Goal: Transaction & Acquisition: Purchase product/service

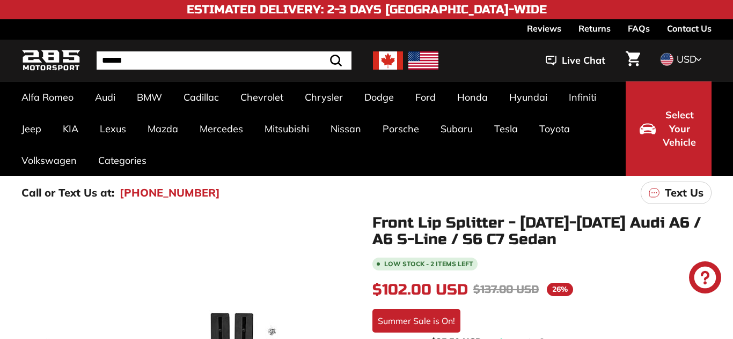
scroll to position [173, 0]
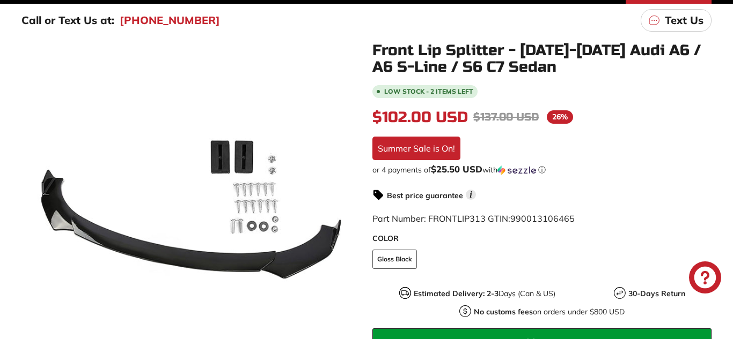
click at [404, 173] on div "or 4 payments of $25.50 USD with ⓘ" at bounding box center [541, 170] width 339 height 11
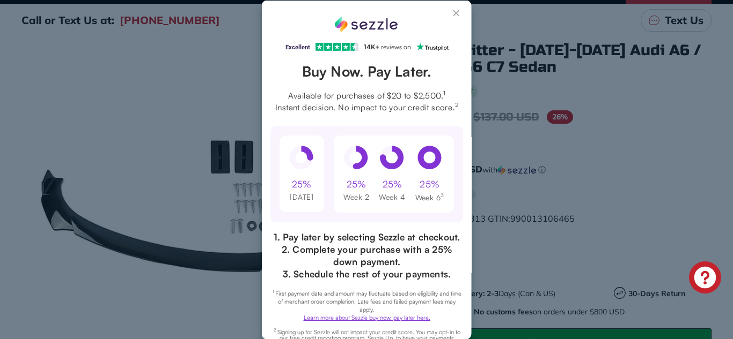
scroll to position [0, 0]
click at [453, 12] on button "Close Sezzle Modal" at bounding box center [456, 15] width 13 height 13
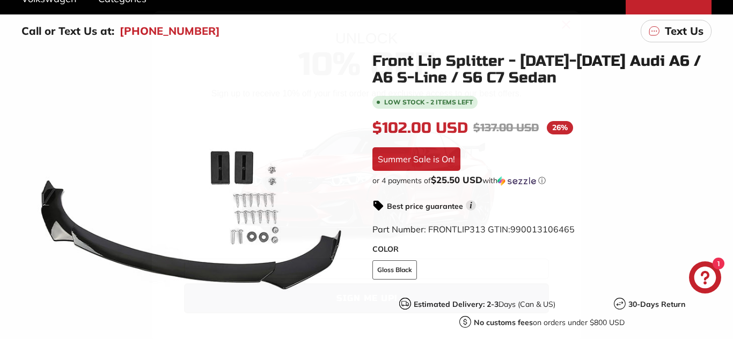
scroll to position [160, 0]
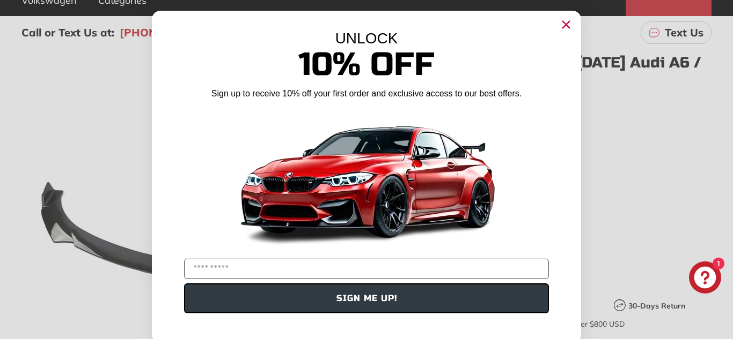
click at [564, 17] on circle "Close dialog" at bounding box center [566, 25] width 16 height 16
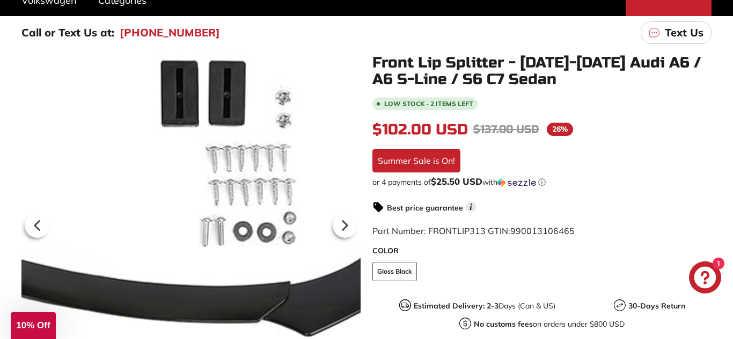
click at [261, 246] on div at bounding box center [190, 224] width 339 height 339
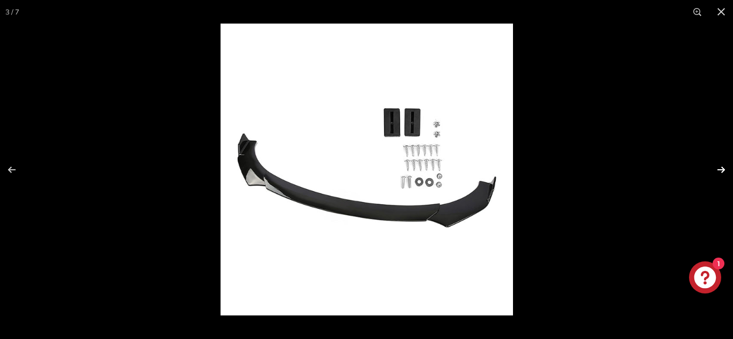
click at [722, 175] on button at bounding box center [714, 170] width 38 height 54
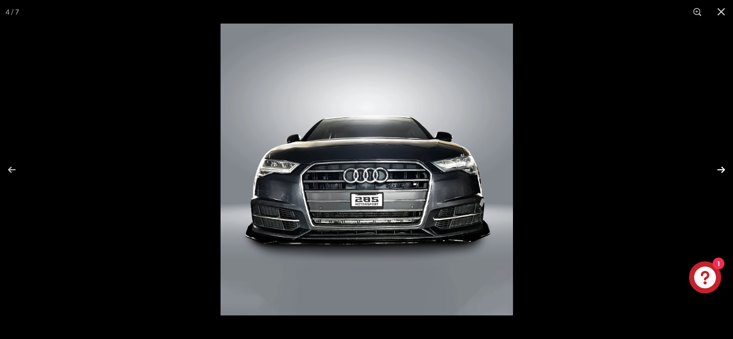
click at [722, 175] on button at bounding box center [714, 170] width 38 height 54
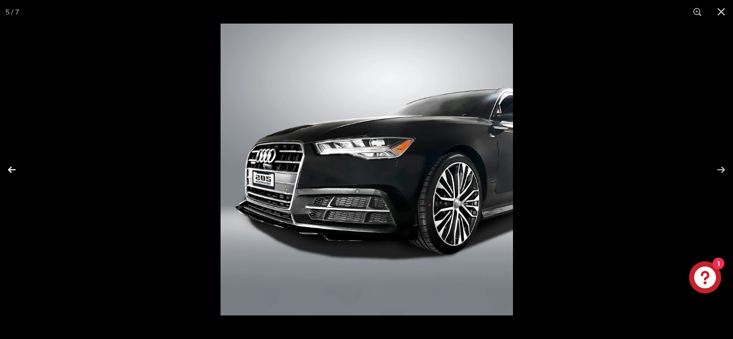
click at [18, 172] on button at bounding box center [19, 170] width 38 height 54
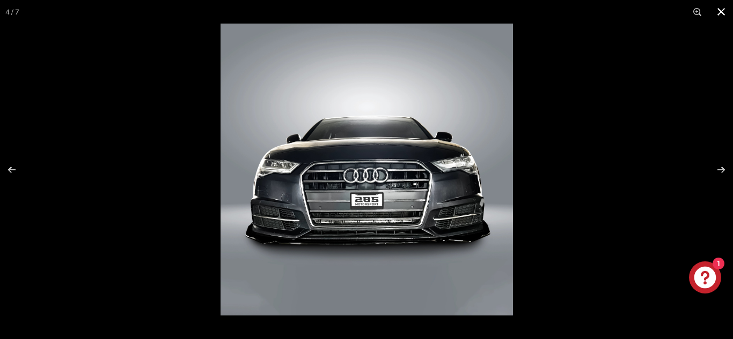
click at [721, 13] on button at bounding box center [721, 12] width 24 height 24
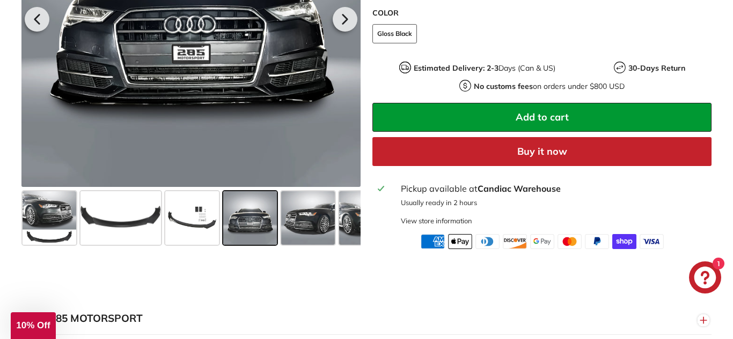
scroll to position [398, 0]
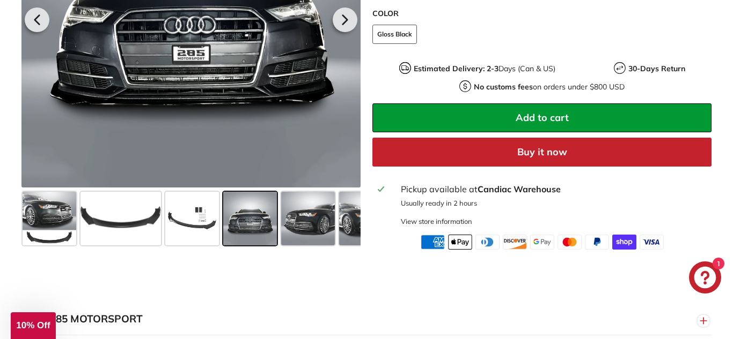
click at [483, 110] on button "Add to cart" at bounding box center [541, 118] width 339 height 29
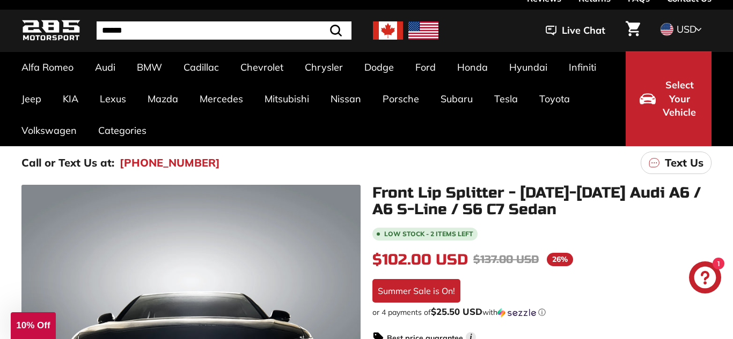
scroll to position [26, 0]
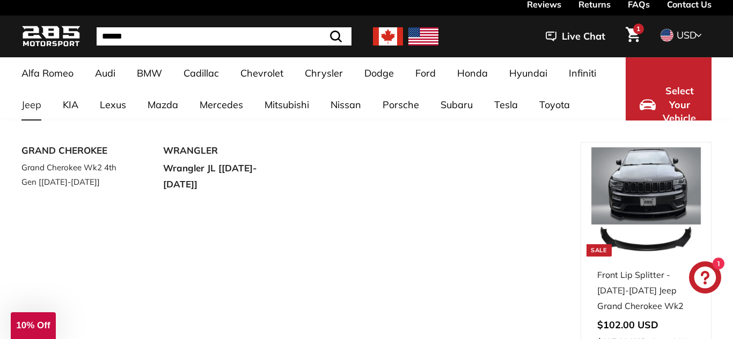
scroll to position [24, 0]
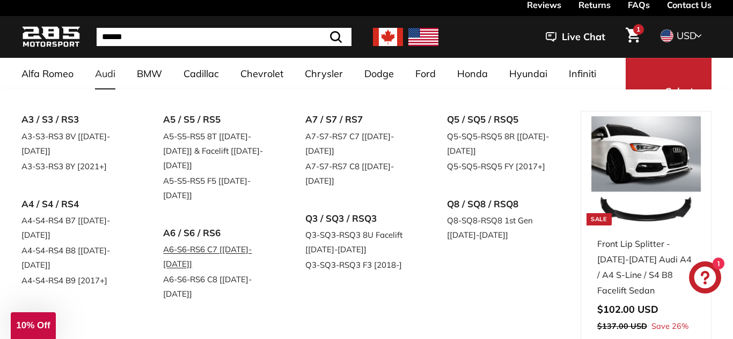
click at [198, 242] on link "A6-S6-RS6 C7 [[DATE]-[DATE]]" at bounding box center [219, 257] width 112 height 30
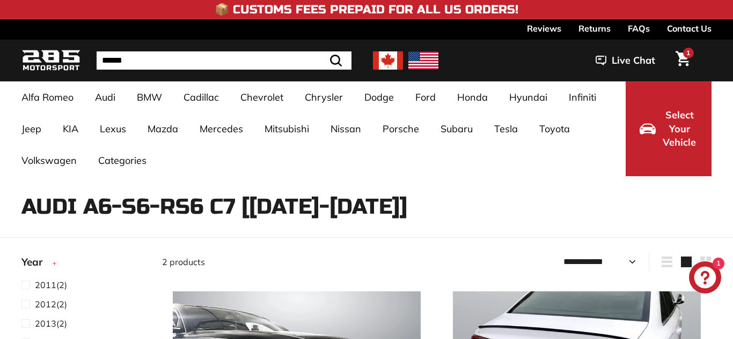
select select "**********"
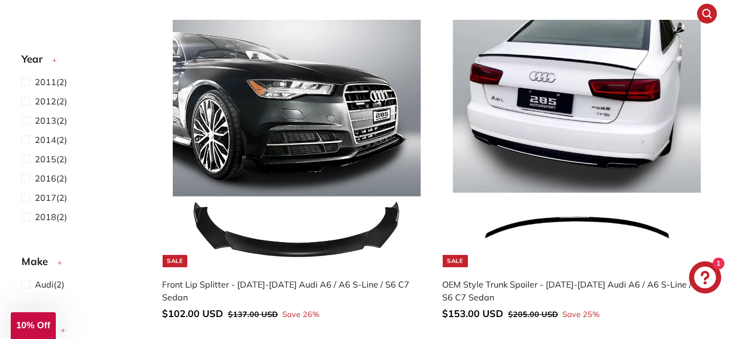
scroll to position [274, 0]
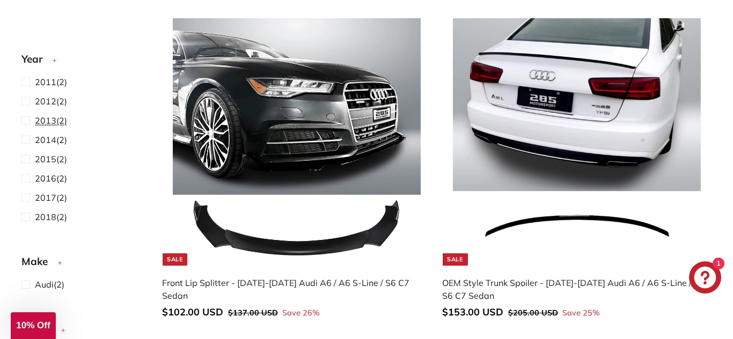
click at [29, 119] on span at bounding box center [27, 120] width 13 height 13
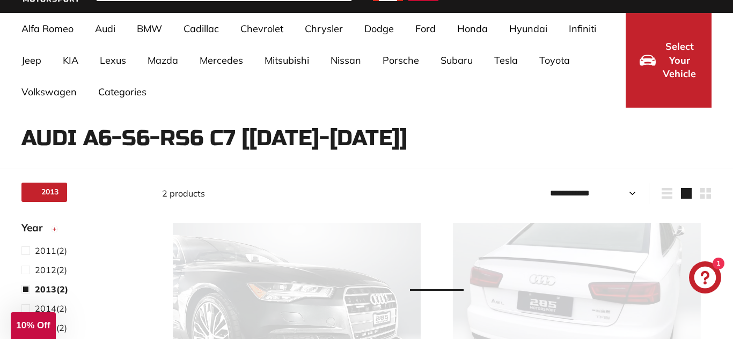
select select "**********"
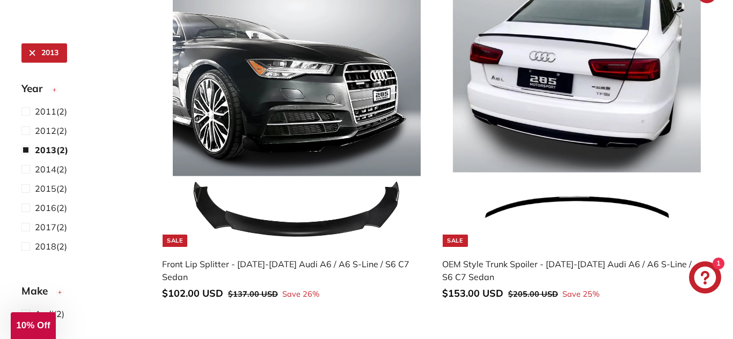
scroll to position [292, 0]
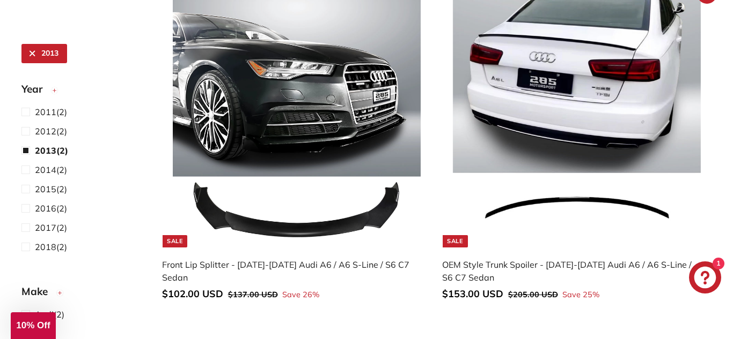
click at [522, 160] on img at bounding box center [577, 124] width 248 height 248
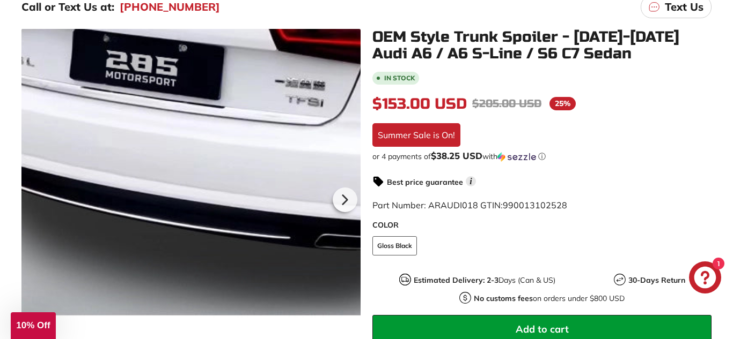
scroll to position [200, 0]
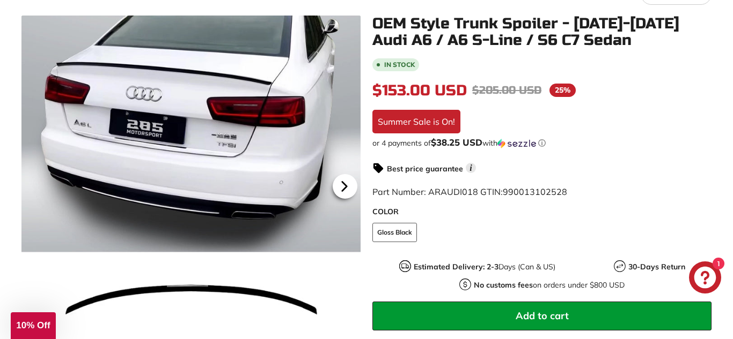
click at [339, 188] on icon at bounding box center [344, 186] width 25 height 25
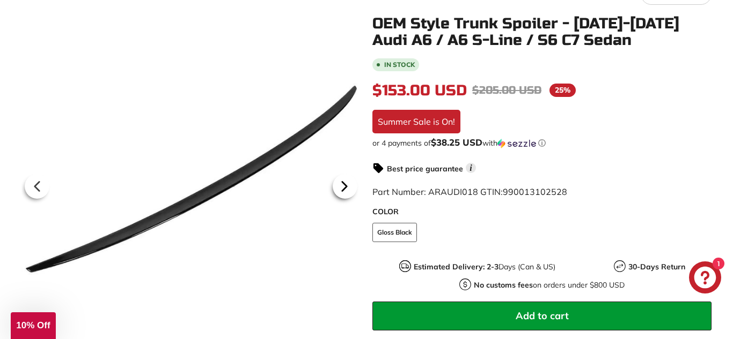
click at [339, 188] on icon at bounding box center [344, 186] width 25 height 25
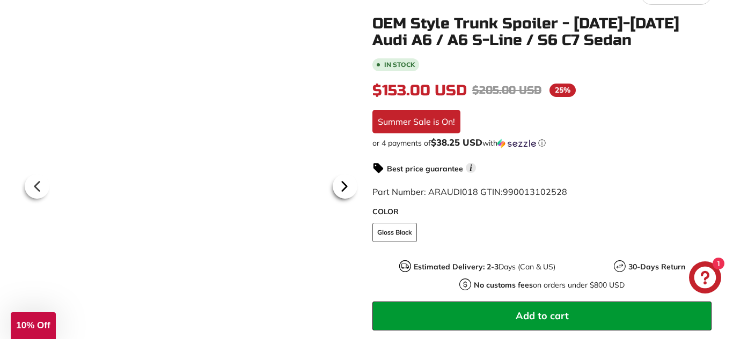
click at [339, 188] on icon at bounding box center [344, 186] width 25 height 25
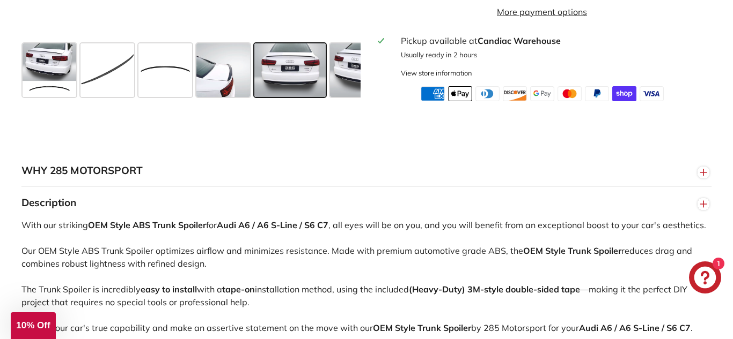
scroll to position [0, 0]
